Goal: Check status: Check status

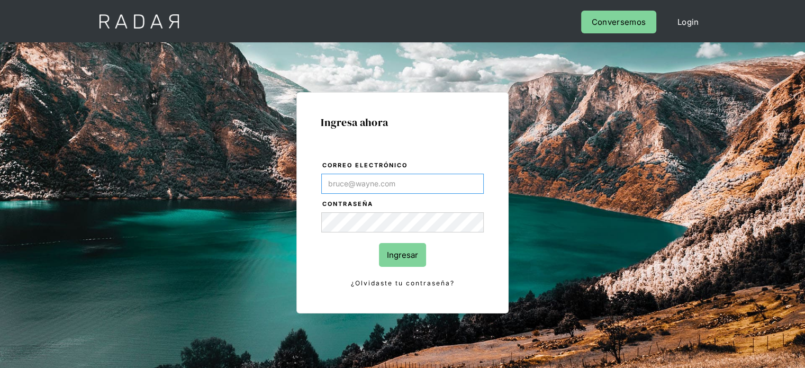
type input "Evans@prontopaga.com"
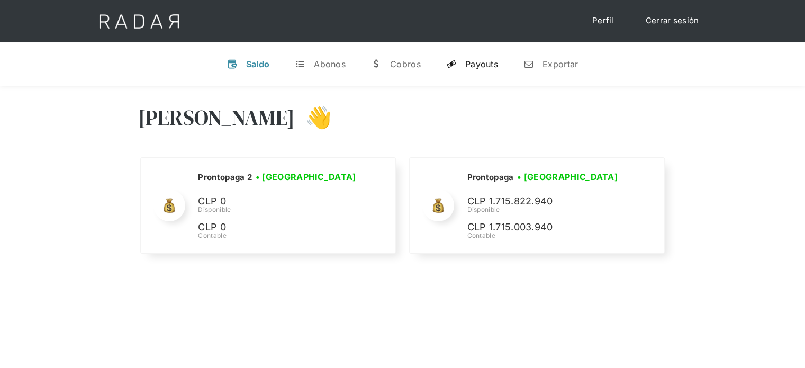
click at [482, 60] on div "Payouts" at bounding box center [481, 64] width 33 height 11
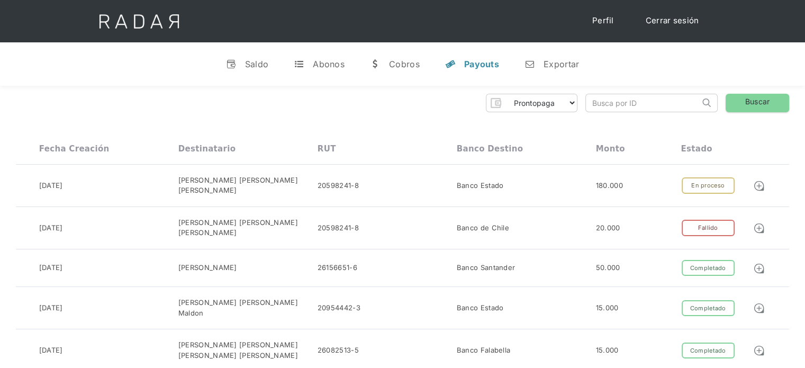
click at [633, 104] on input "search" at bounding box center [643, 102] width 114 height 17
paste input "544db7c3-2a12-4ec7-91f1-9a0f3ac5b74c"
click at [627, 103] on input "544db7c3-2a12-4ec7-91f1-9a0f3ac5b74c" at bounding box center [643, 102] width 114 height 17
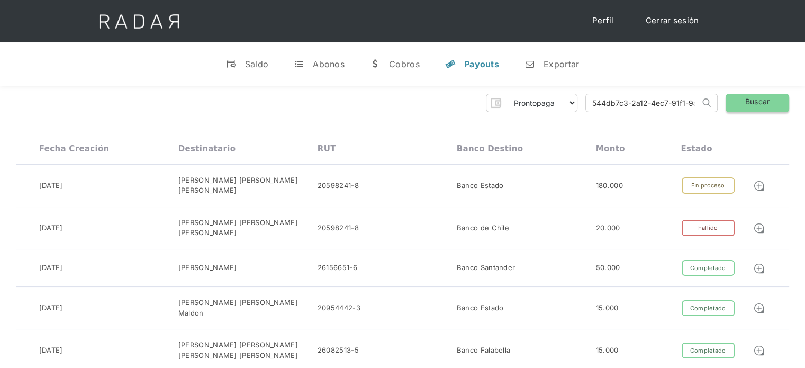
click at [762, 100] on link "Buscar" at bounding box center [758, 103] width 64 height 19
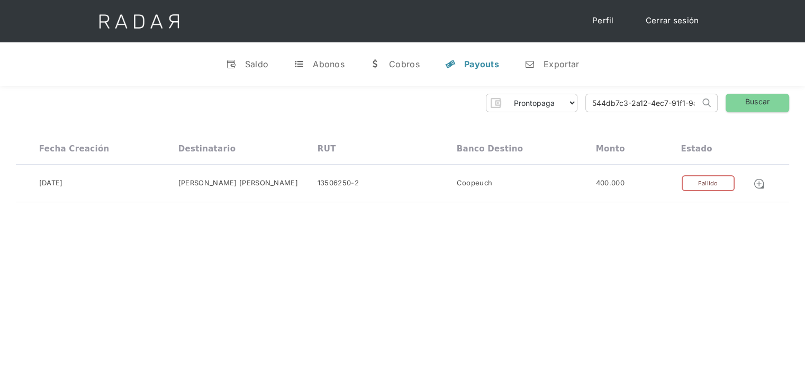
click at [666, 106] on input "544db7c3-2a12-4ec7-91f1-9a0f3ac5b74c" at bounding box center [643, 102] width 114 height 17
paste input "2249c88b-de4a-41ef-a0ef-d4b3f54ddbe5"
type input "2249c88b-de4a-41ef-a0ef-d4b3f54ddbe5"
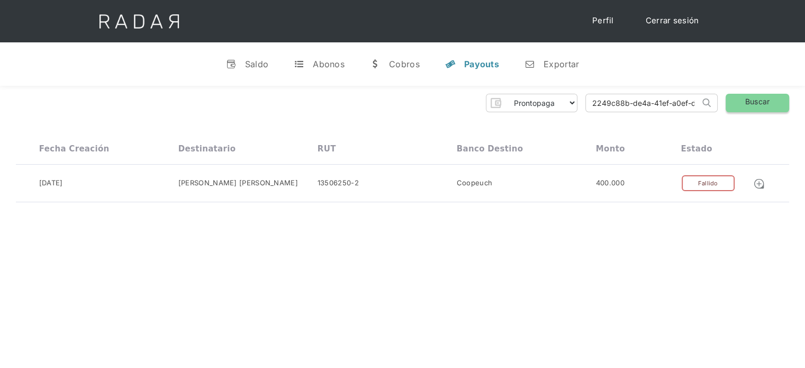
click at [758, 107] on link "Buscar" at bounding box center [758, 103] width 64 height 19
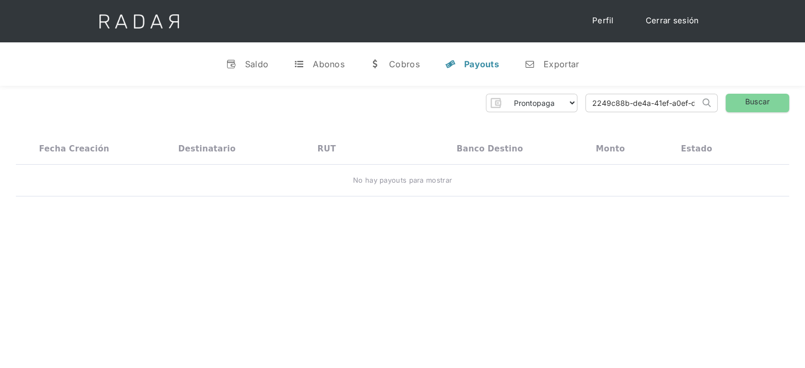
click at [593, 103] on input "2249c88b-de4a-41ef-a0ef-d4b3f54ddbe5" at bounding box center [643, 102] width 114 height 17
click at [763, 101] on link "Buscar" at bounding box center [758, 103] width 64 height 19
click at [611, 105] on input "2249c88b-de4a-41ef-a0ef-d4b3f54ddbe5" at bounding box center [643, 102] width 114 height 17
click at [744, 104] on link "Buscar" at bounding box center [758, 103] width 64 height 19
click at [593, 107] on input "2249c88b-de4a-41ef-a0ef-d4b3f54ddbe5" at bounding box center [643, 102] width 114 height 17
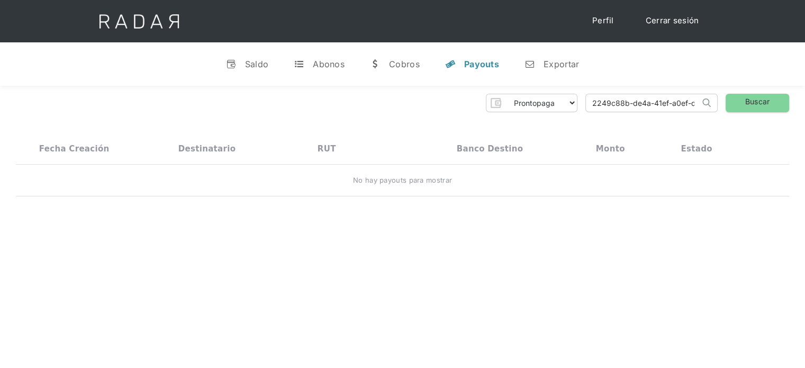
click at [593, 109] on input "2249c88b-de4a-41ef-a0ef-d4b3f54ddbe5" at bounding box center [643, 102] width 114 height 17
click at [580, 68] on link "n Exportar" at bounding box center [551, 64] width 71 height 28
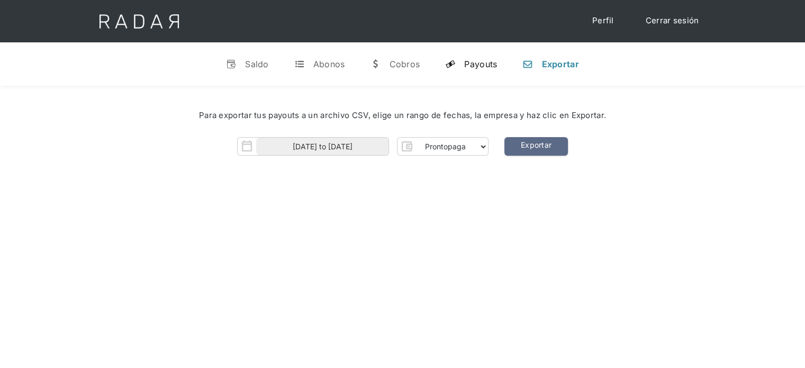
click at [490, 64] on div "Payouts" at bounding box center [480, 64] width 33 height 11
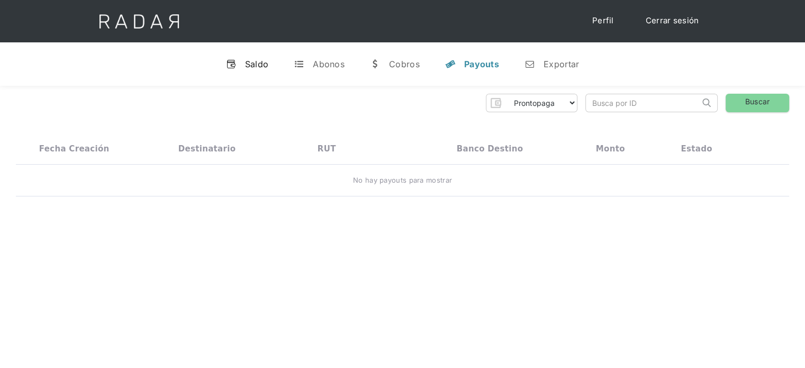
click at [256, 67] on div "Saldo" at bounding box center [257, 64] width 24 height 11
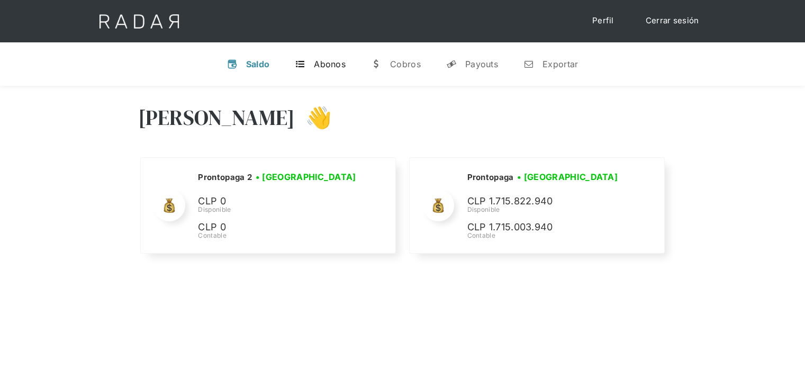
click at [341, 59] on div "Abonos" at bounding box center [330, 64] width 32 height 11
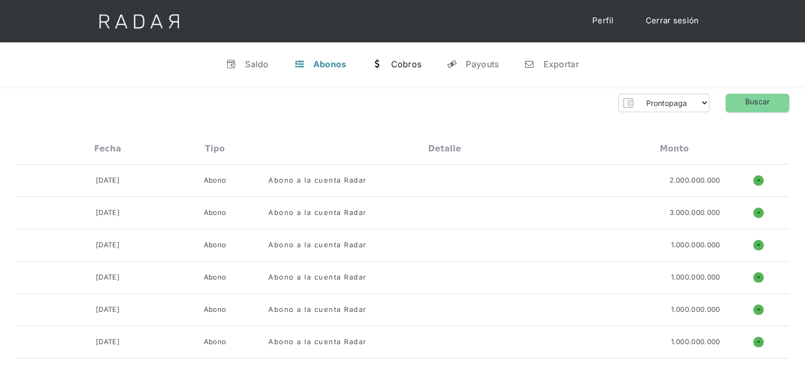
click at [407, 63] on div "Cobros" at bounding box center [406, 64] width 31 height 11
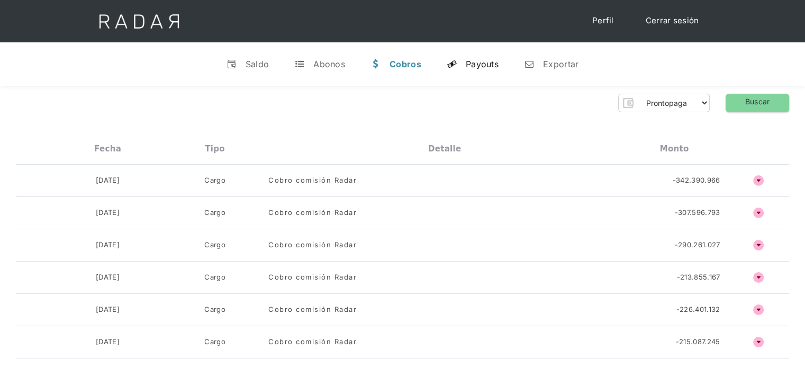
click at [485, 57] on link "y Payouts" at bounding box center [472, 64] width 69 height 28
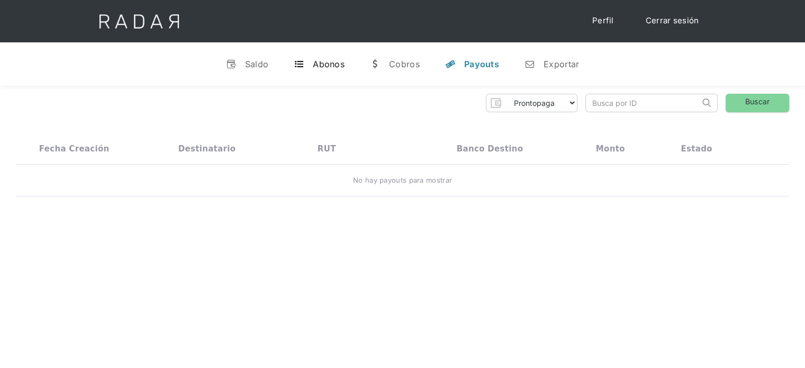
click at [318, 50] on link "t Abonos" at bounding box center [319, 64] width 68 height 28
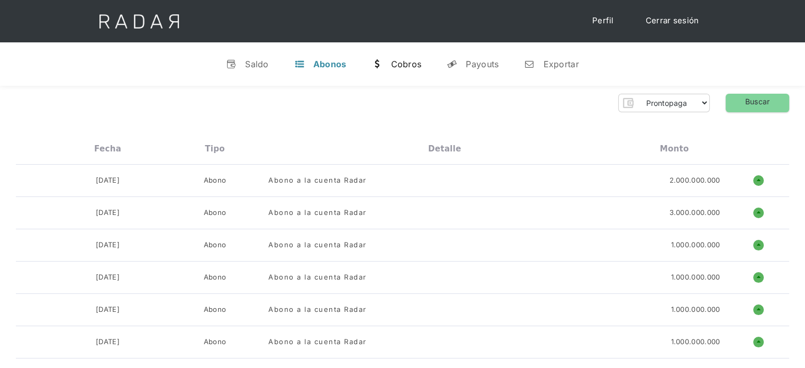
click at [415, 76] on link "w Cobros" at bounding box center [396, 64] width 67 height 28
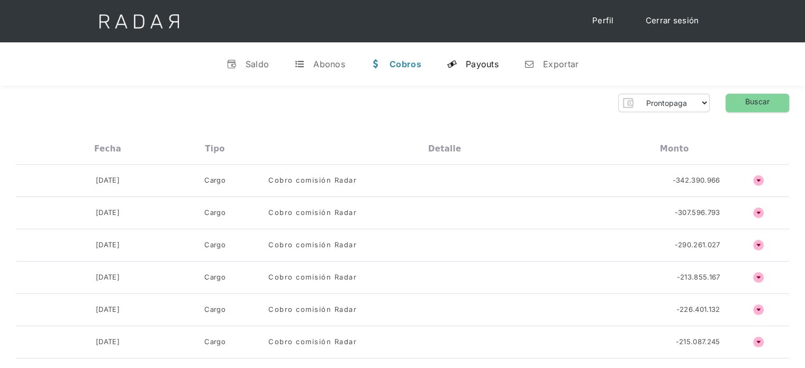
click at [468, 68] on div "Payouts" at bounding box center [482, 64] width 33 height 11
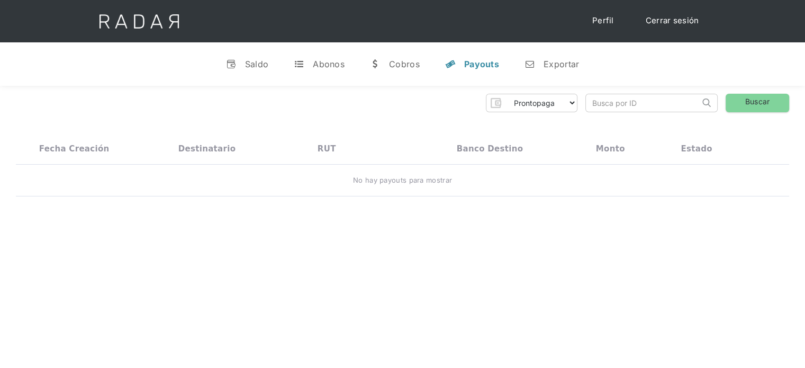
click at [632, 107] on input "search" at bounding box center [643, 102] width 114 height 17
click at [665, 23] on link "Cerrar sesión" at bounding box center [672, 21] width 75 height 21
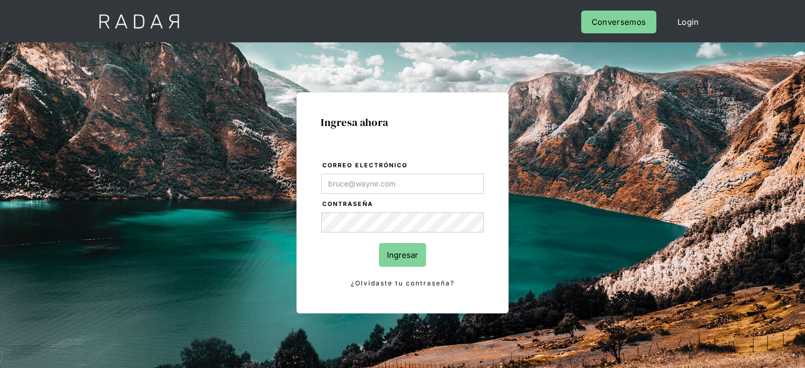
type input "Evans@prontopaga.com"
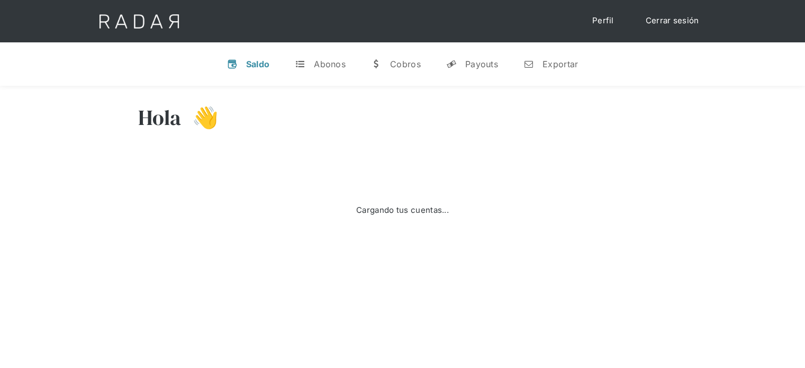
select select "prontopaga"
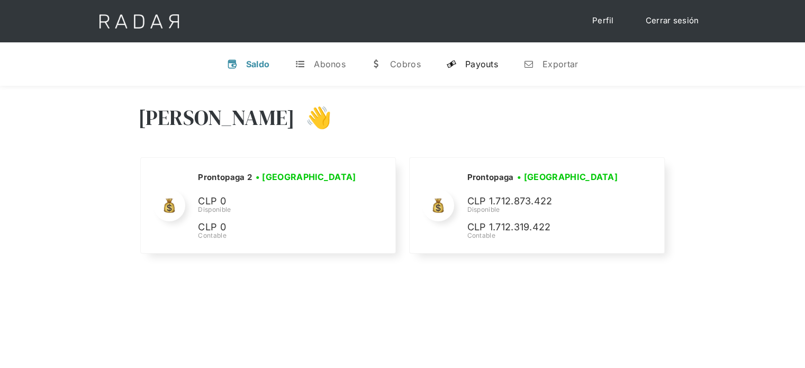
click at [497, 61] on div "Payouts" at bounding box center [481, 64] width 33 height 11
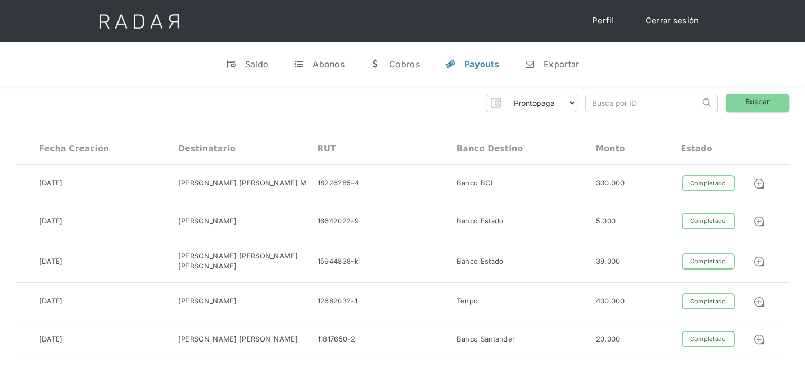
click at [639, 101] on input "search" at bounding box center [643, 102] width 114 height 17
paste input "2249c88b-de4a-41ef-a0ef-d4b3f54ddbe5"
type input "2249c88b-de4a-41ef-a0ef-d4b3f54ddbe5"
click at [749, 102] on link "Buscar" at bounding box center [758, 103] width 64 height 19
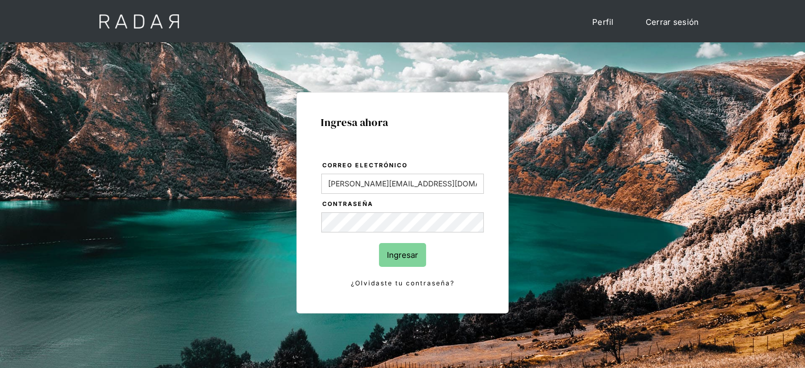
drag, startPoint x: 409, startPoint y: 255, endPoint x: 436, endPoint y: 223, distance: 42.0
click at [409, 255] on input "Ingresar" at bounding box center [402, 255] width 47 height 24
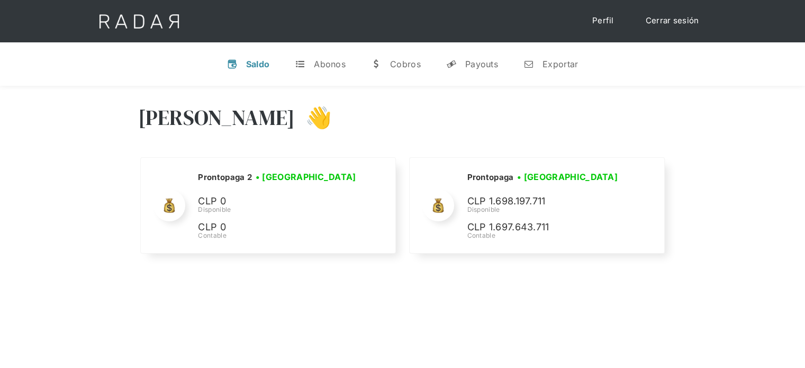
drag, startPoint x: 742, startPoint y: 196, endPoint x: 739, endPoint y: 191, distance: 6.4
click at [742, 196] on div "[PERSON_NAME] 👋 Cargando tus cuentas... Nombre de la empresa • [GEOGRAPHIC_DATA…" at bounding box center [402, 181] width 805 height 190
